Goal: Use online tool/utility: Utilize a website feature to perform a specific function

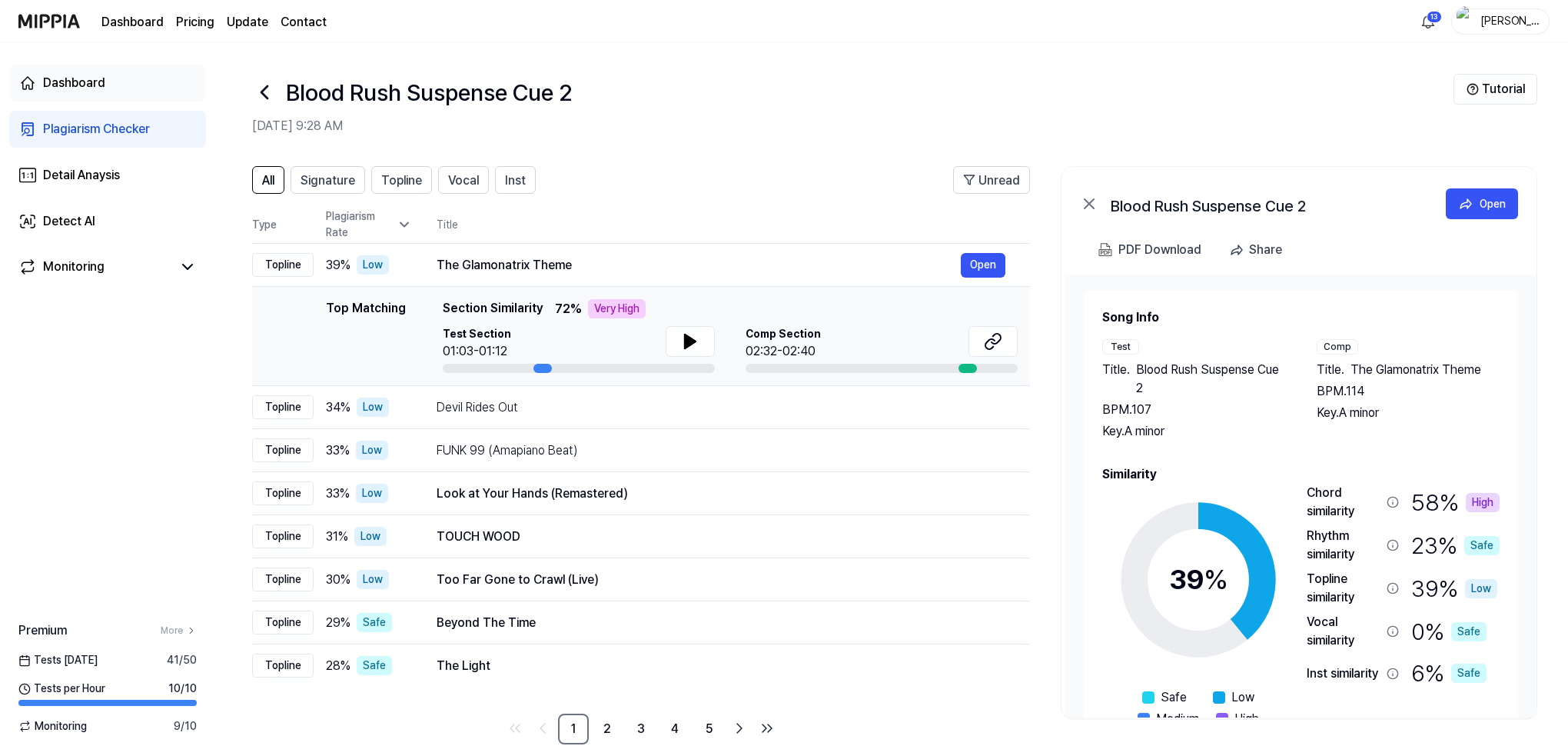
click at [93, 84] on div "Dashboard" at bounding box center [73, 83] width 62 height 18
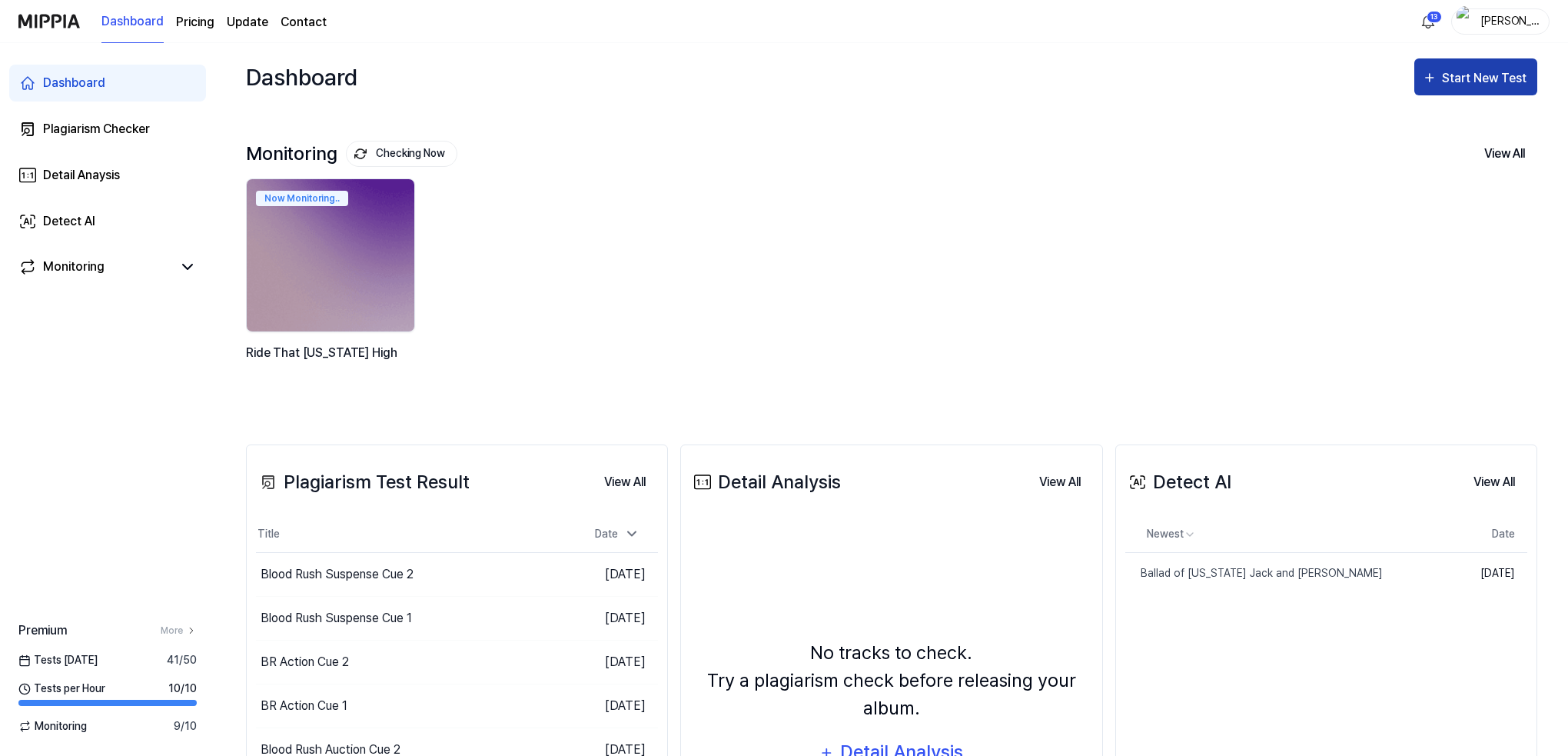
drag, startPoint x: 1460, startPoint y: 78, endPoint x: 1427, endPoint y: 68, distance: 34.5
click at [1459, 78] on div "Start New Test" at bounding box center [1486, 78] width 87 height 20
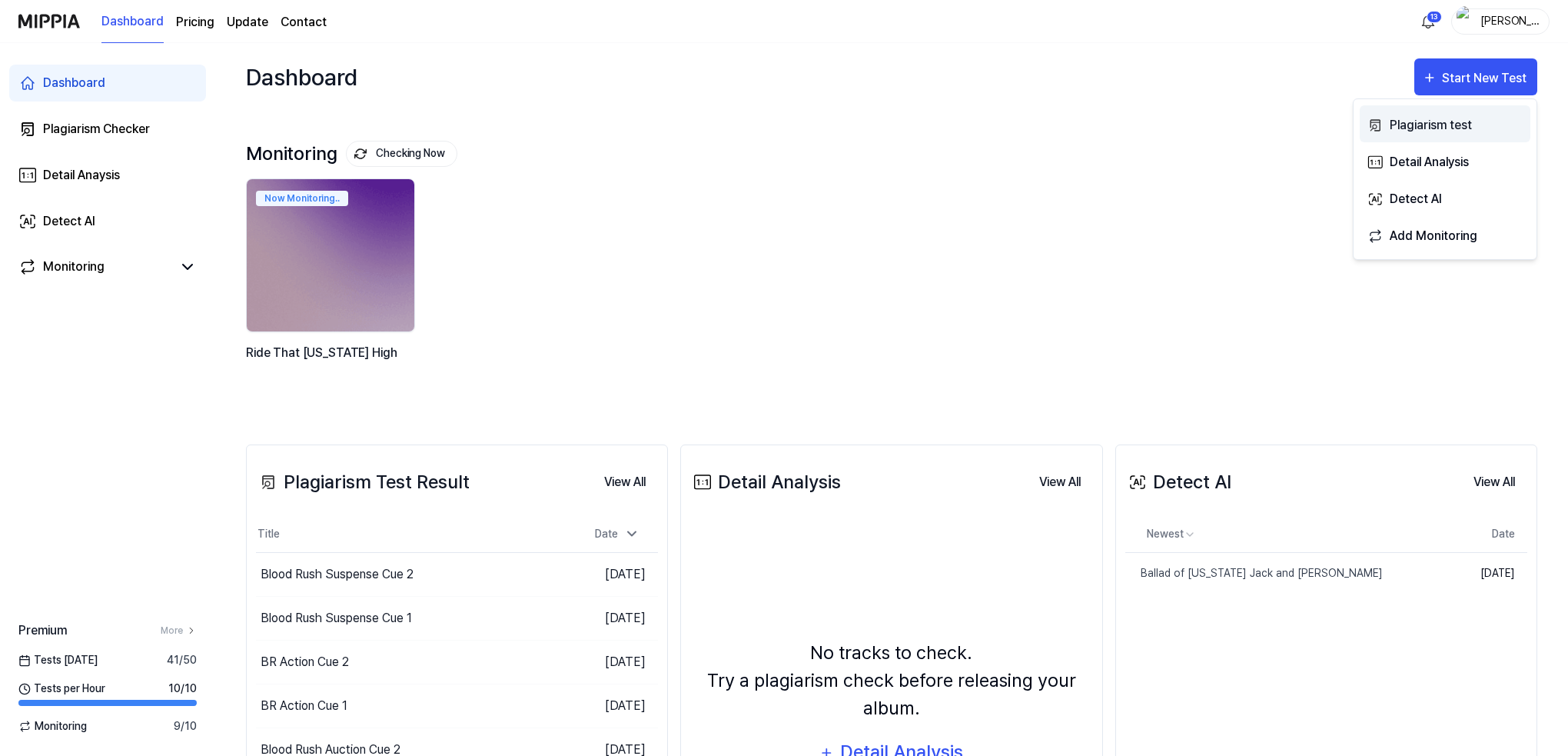
click at [1405, 120] on div "Plagiarism test" at bounding box center [1456, 125] width 134 height 20
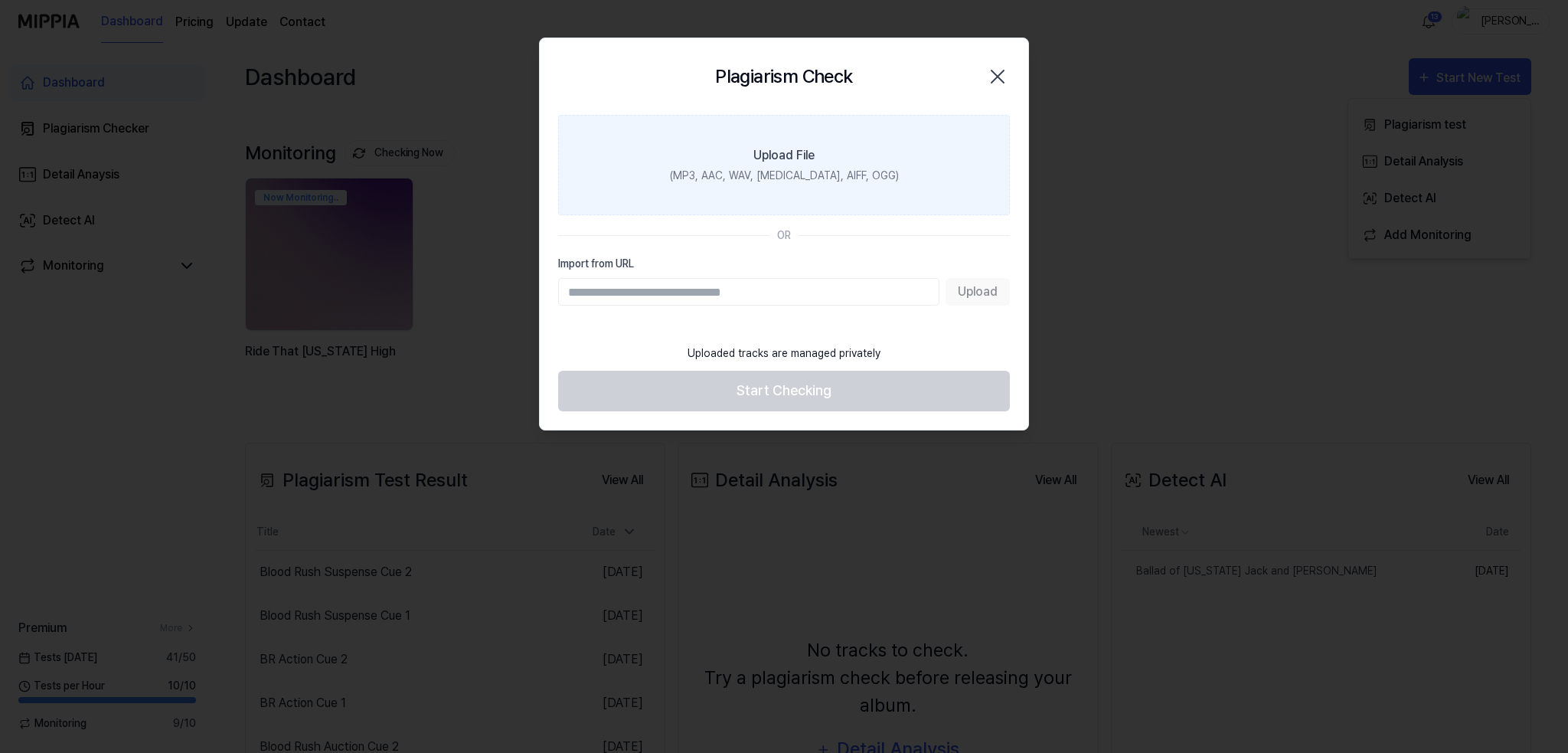
click at [769, 166] on label "Upload File (MP3, AAC, WAV, [MEDICAL_DATA], AIFF, OGG)" at bounding box center [784, 164] width 452 height 100
click at [0, 0] on input "Upload File (MP3, AAC, WAV, [MEDICAL_DATA], AIFF, OGG)" at bounding box center [0, 0] width 0 height 0
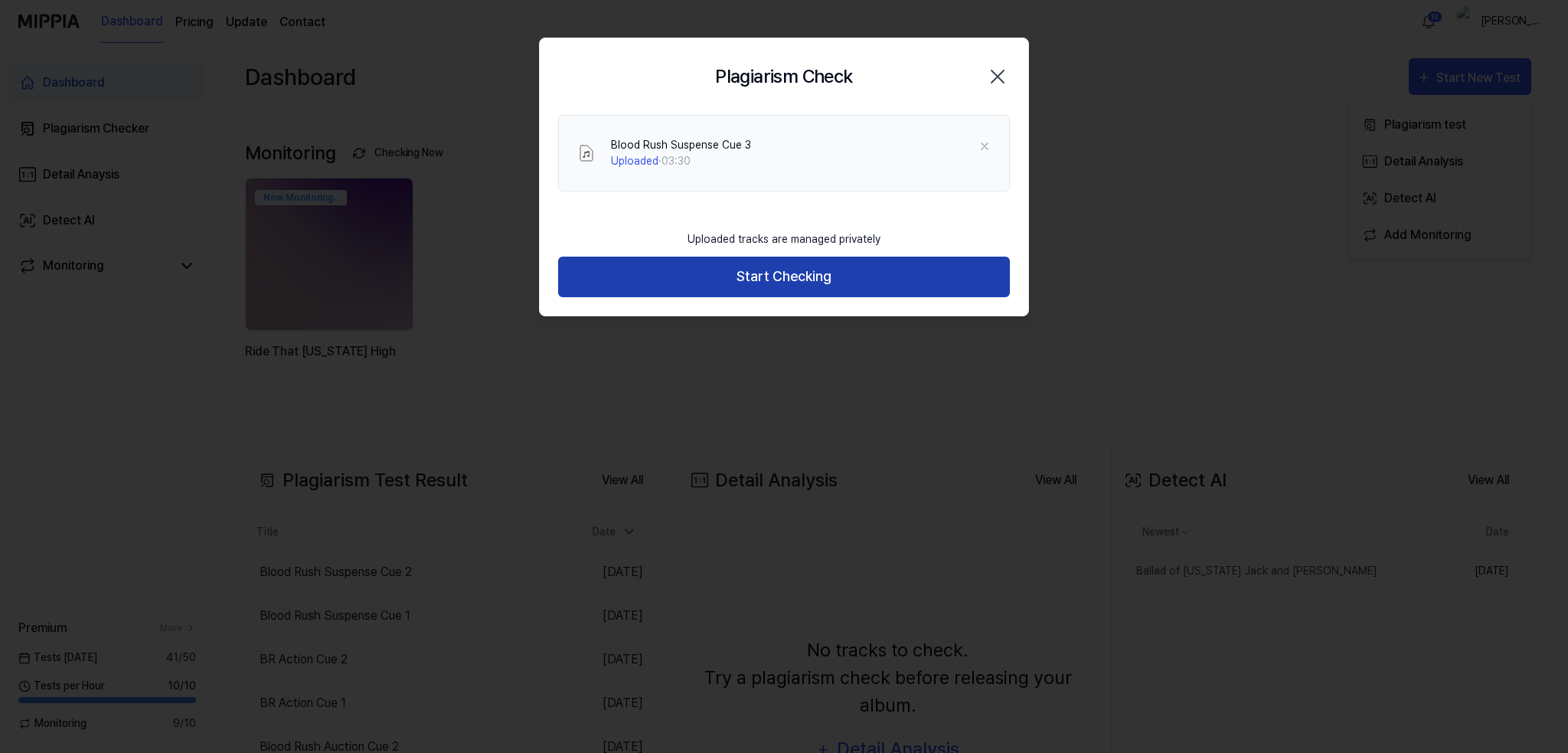
click at [769, 270] on button "Start Checking" at bounding box center [784, 277] width 452 height 41
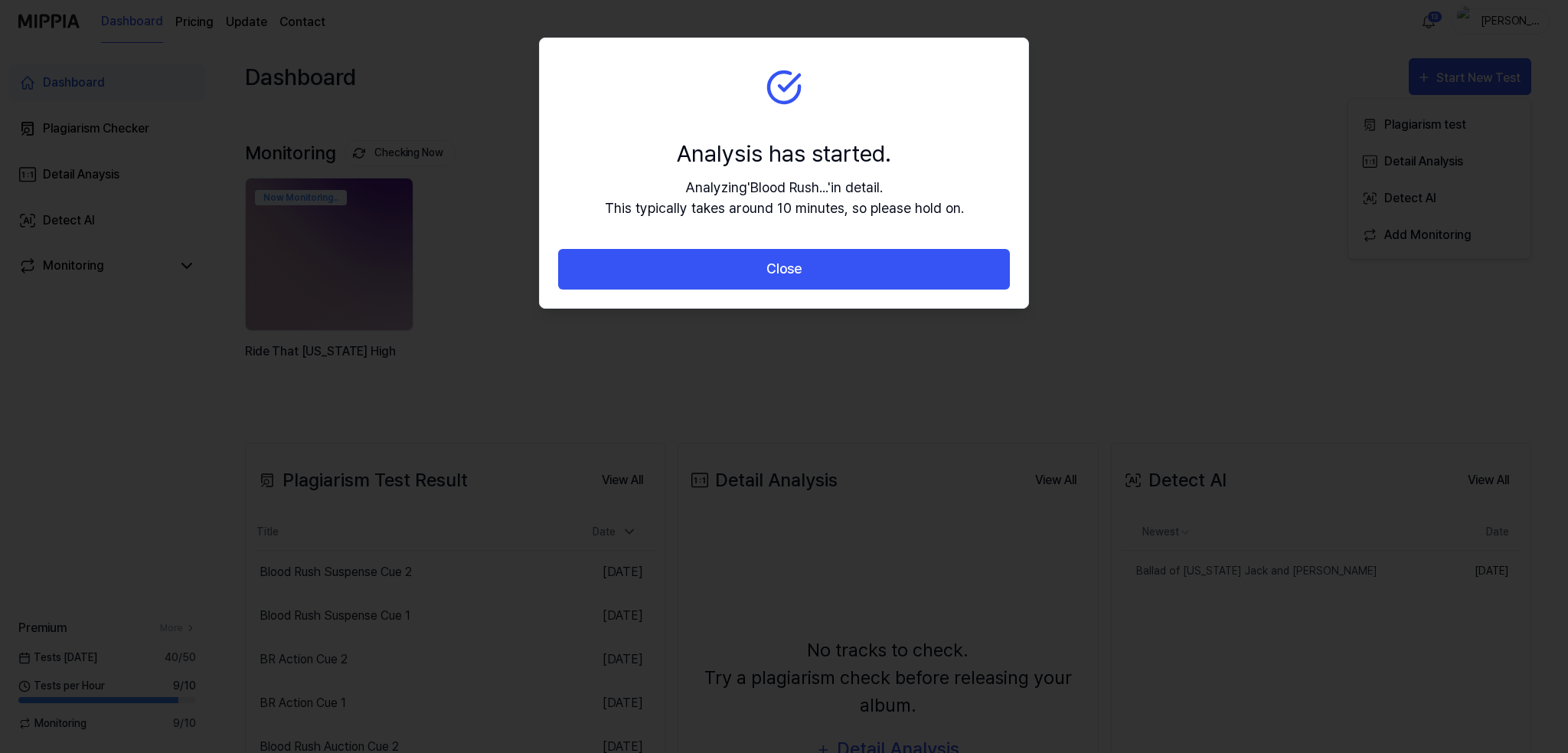
click at [768, 270] on button "Close" at bounding box center [784, 269] width 452 height 41
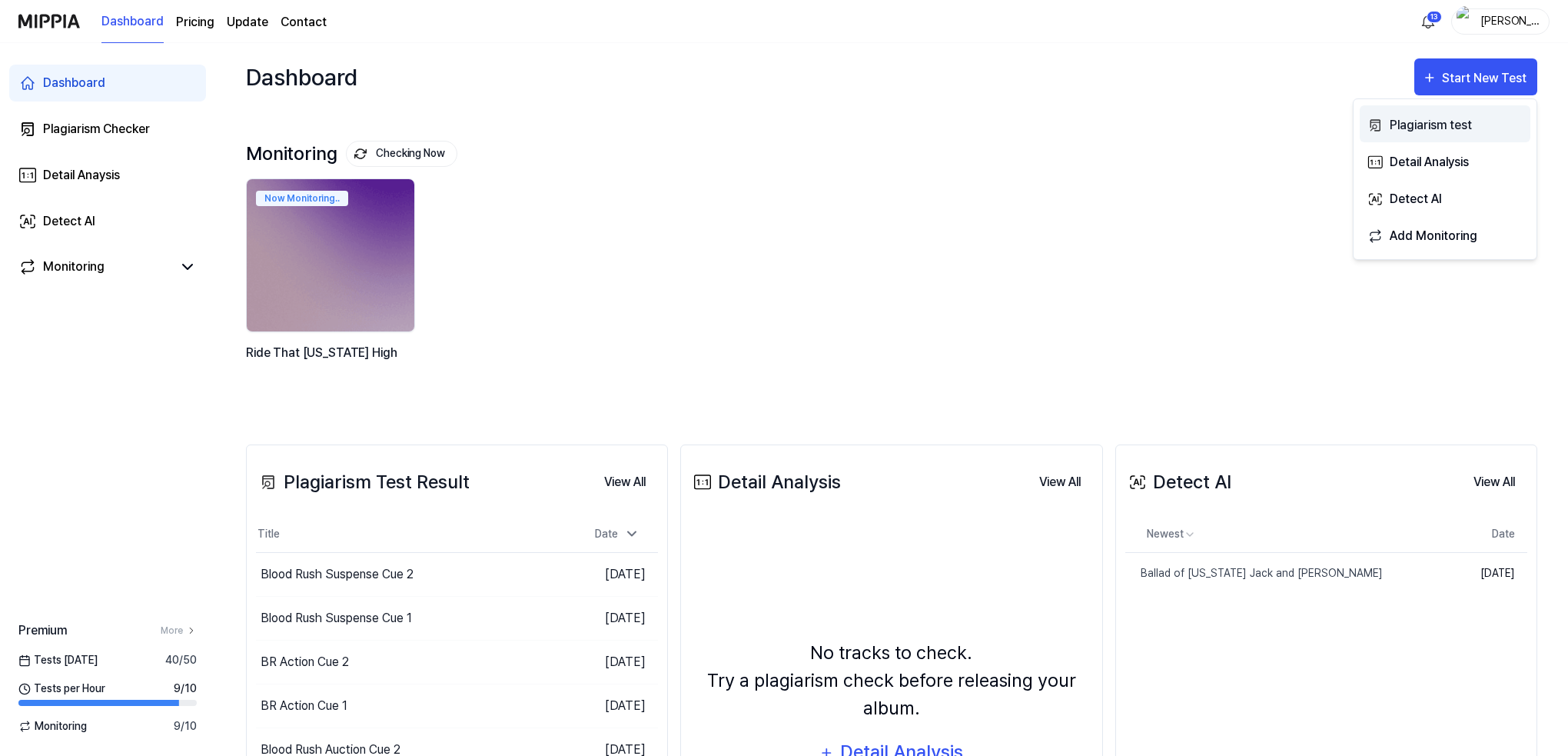
click at [1418, 119] on div "Plagiarism test" at bounding box center [1456, 125] width 134 height 20
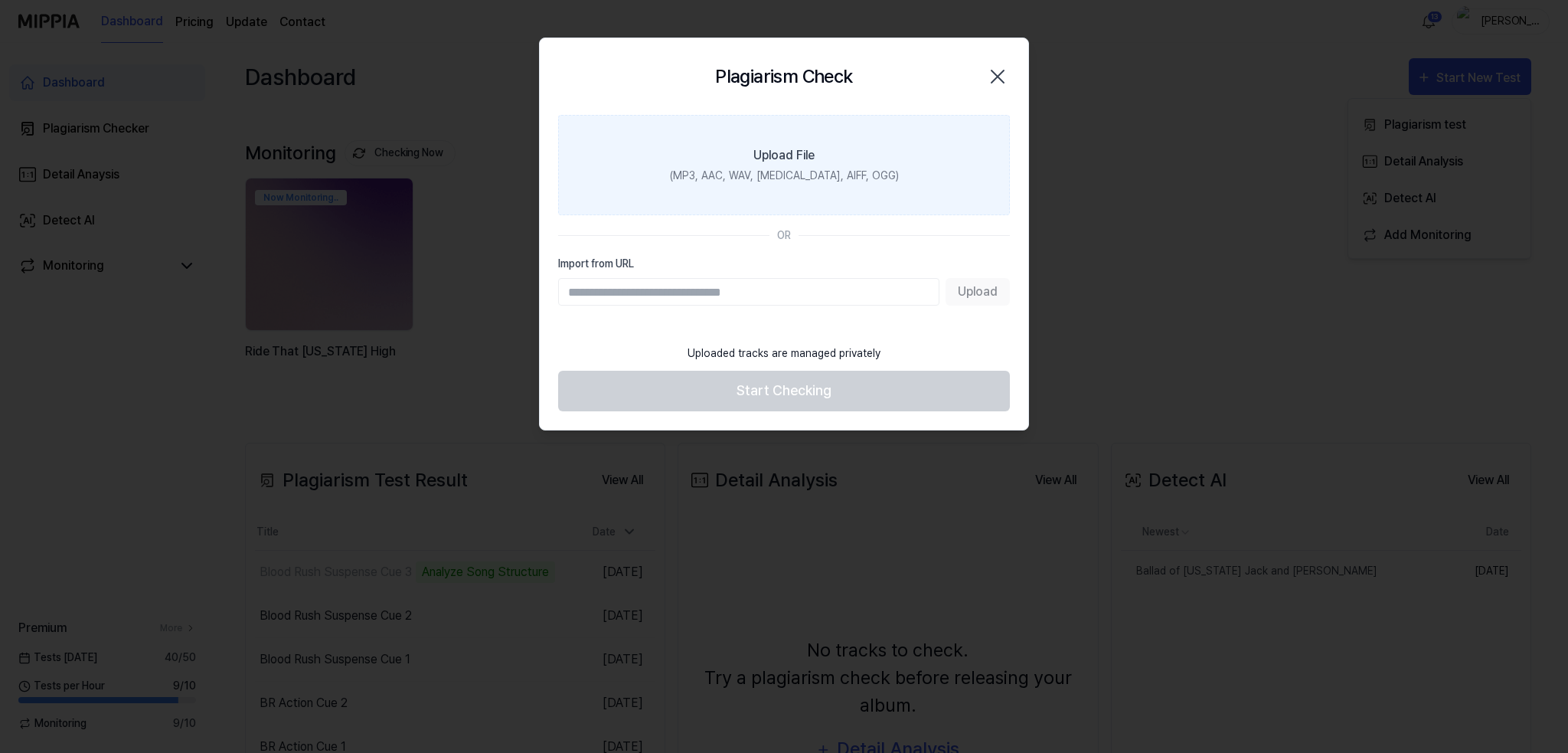
click at [767, 143] on label "Upload File (MP3, AAC, WAV, [MEDICAL_DATA], AIFF, OGG)" at bounding box center [784, 164] width 452 height 100
click at [0, 0] on input "Upload File (MP3, AAC, WAV, [MEDICAL_DATA], AIFF, OGG)" at bounding box center [0, 0] width 0 height 0
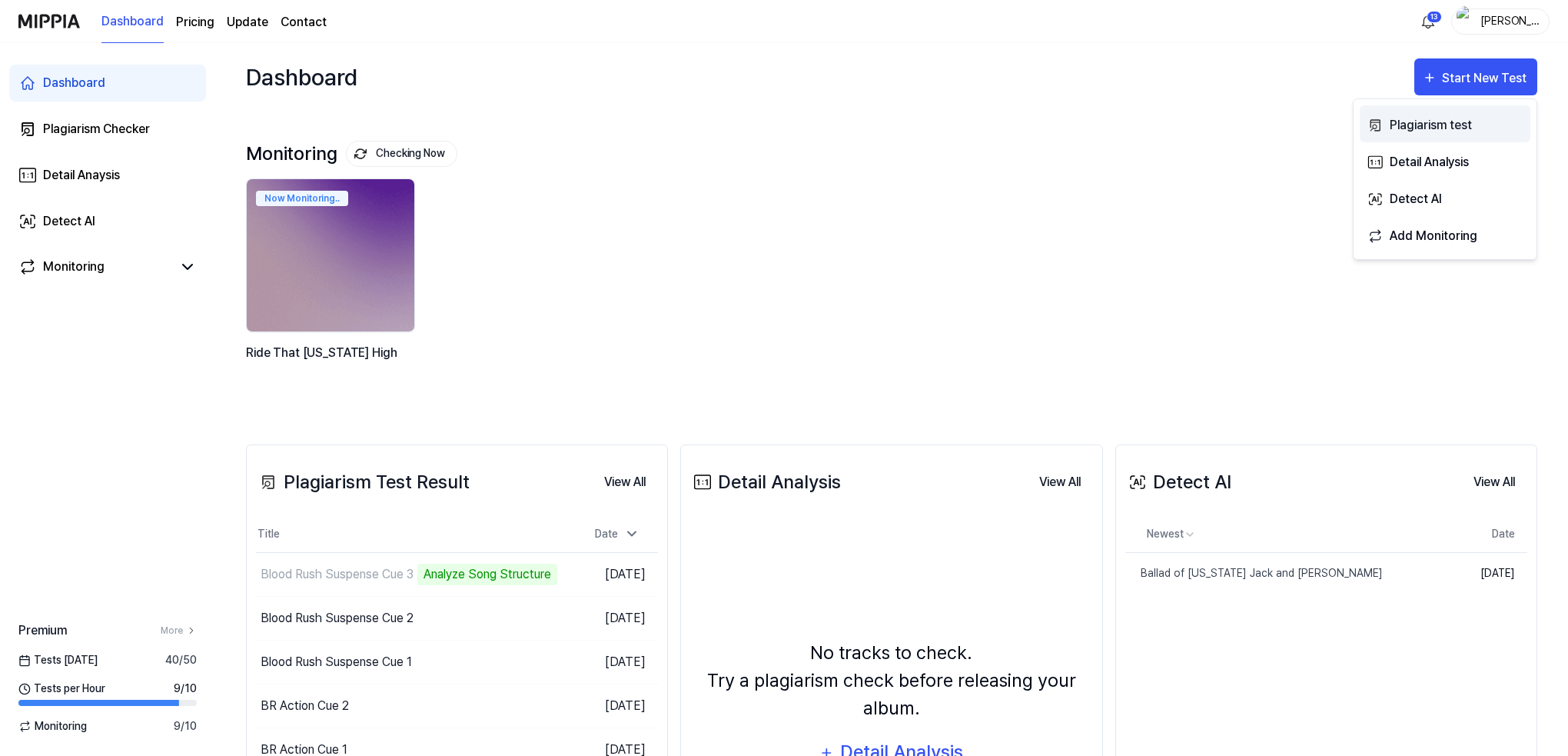
click at [1407, 124] on div "Plagiarism test" at bounding box center [1456, 125] width 134 height 20
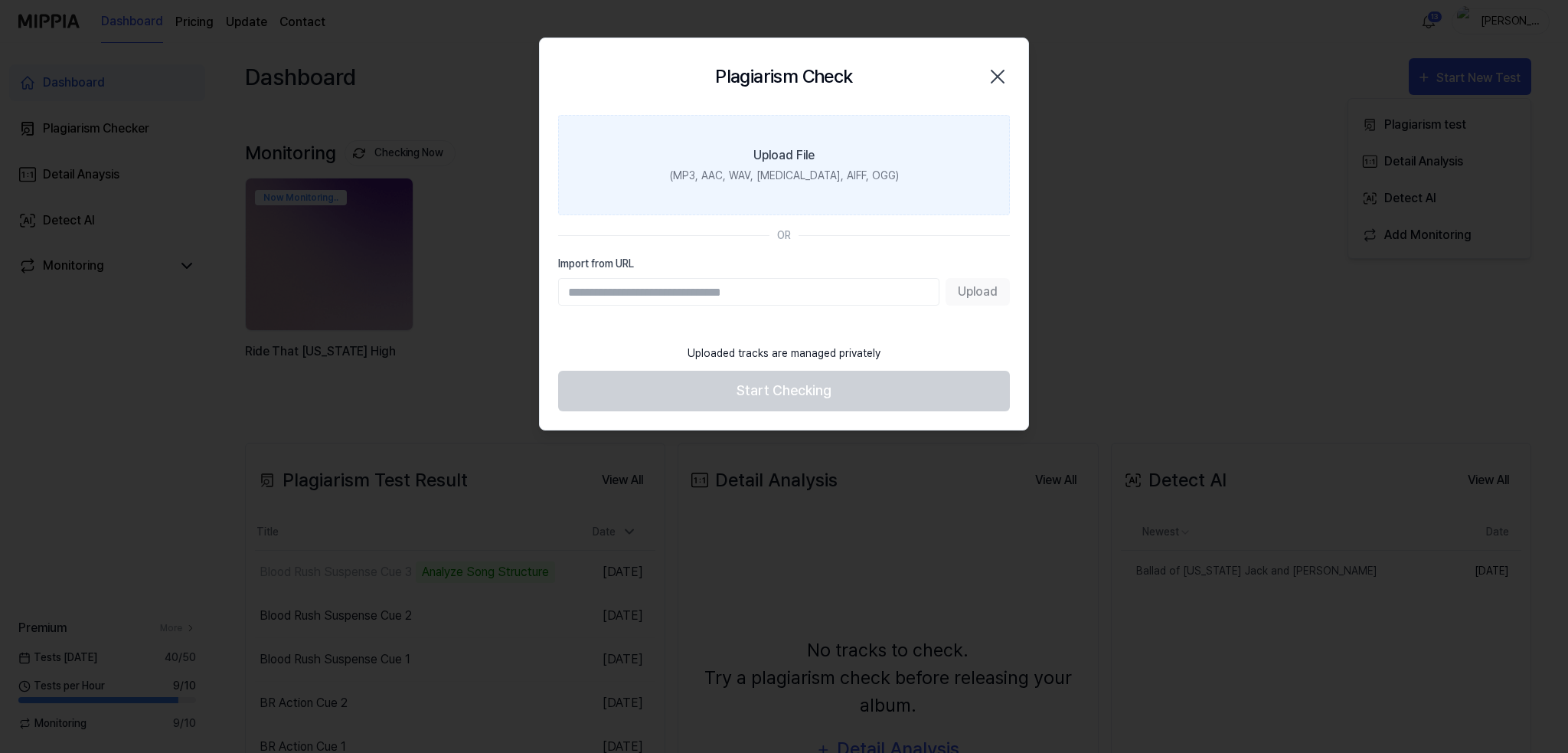
click at [774, 172] on div "(MP3, AAC, WAV, [MEDICAL_DATA], AIFF, OGG)" at bounding box center [784, 176] width 229 height 16
click at [0, 0] on input "Upload File (MP3, AAC, WAV, [MEDICAL_DATA], AIFF, OGG)" at bounding box center [0, 0] width 0 height 0
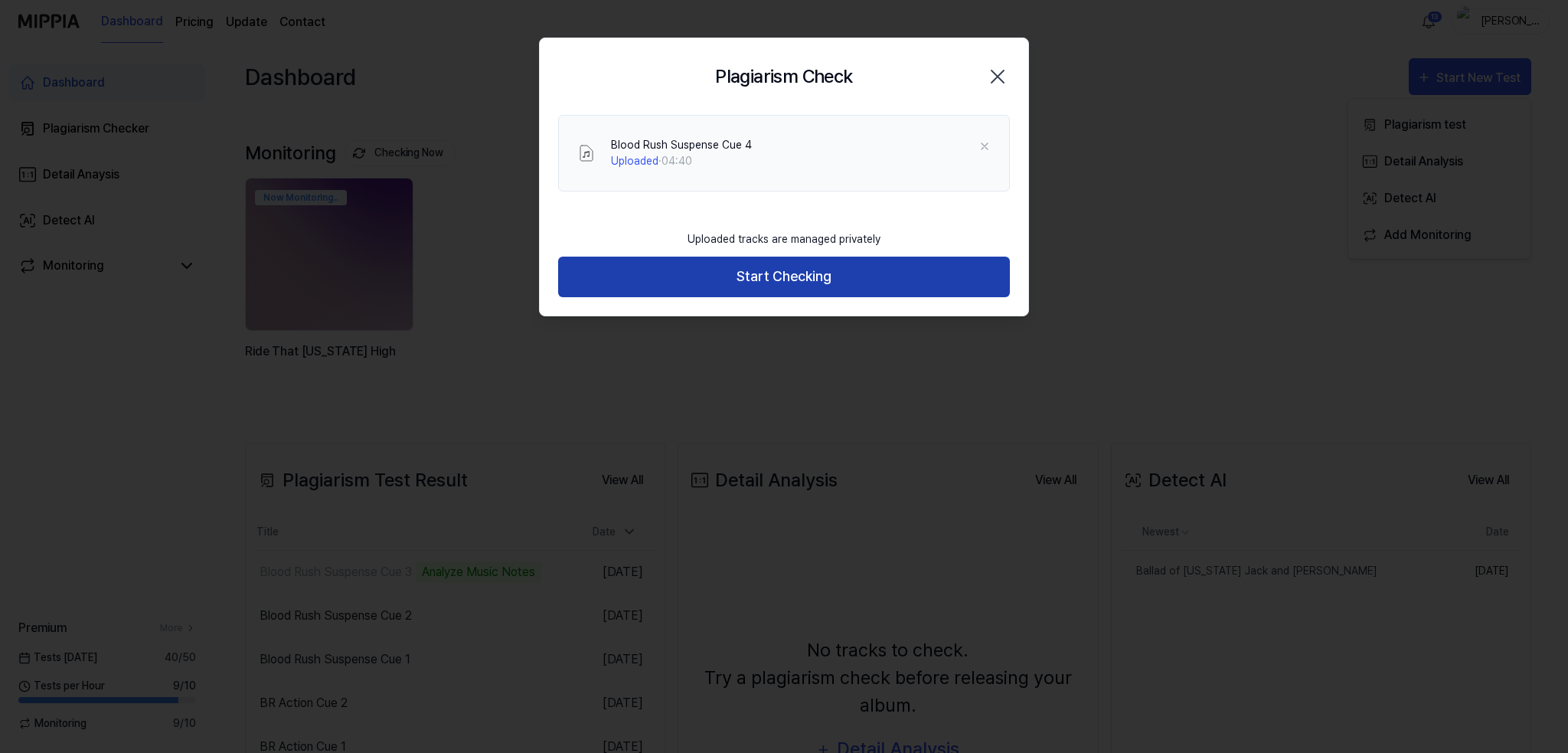
click at [778, 270] on button "Start Checking" at bounding box center [784, 277] width 452 height 41
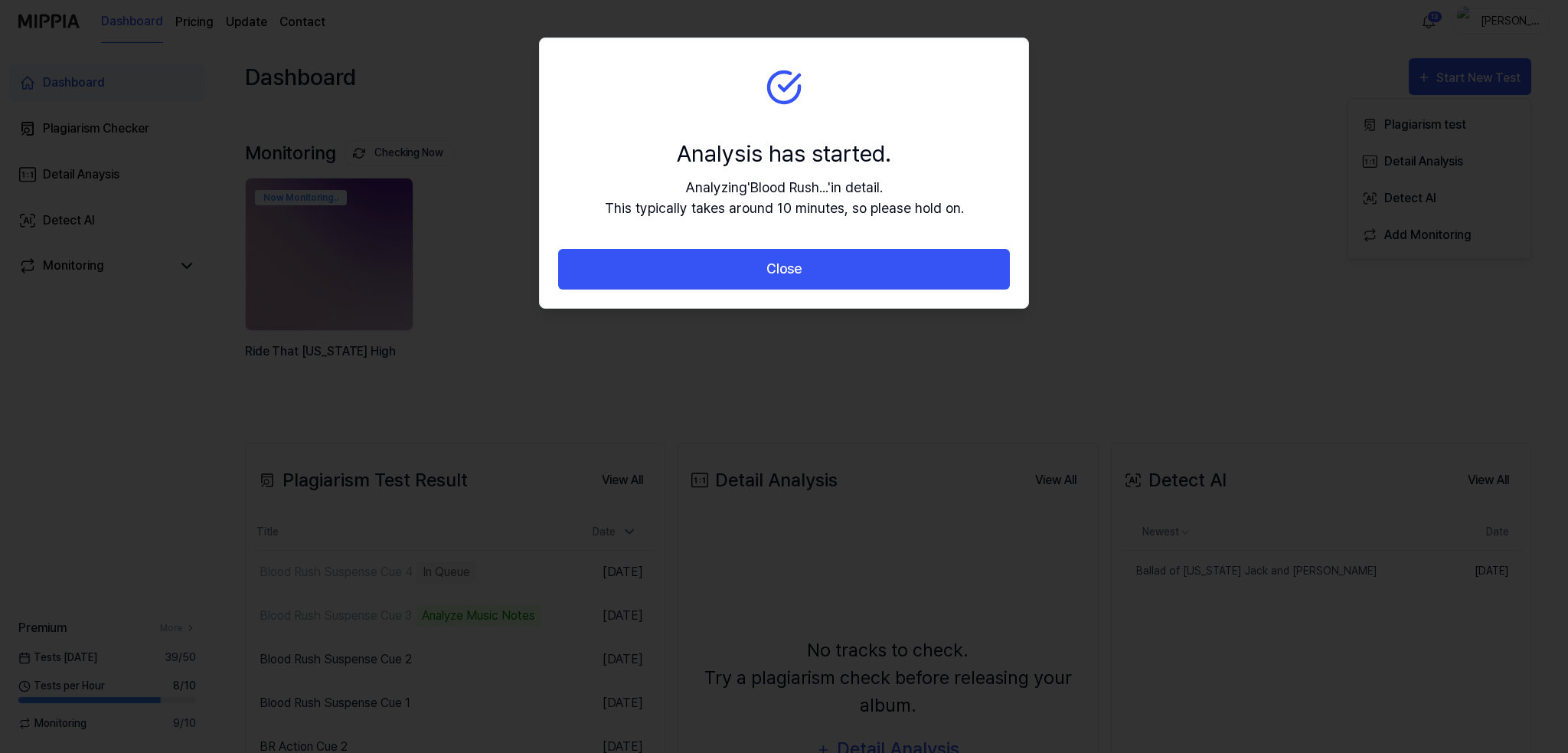
drag, startPoint x: 1313, startPoint y: 95, endPoint x: 1312, endPoint y: 73, distance: 22.0
click at [1313, 92] on div at bounding box center [784, 376] width 1568 height 753
